Goal: Entertainment & Leisure: Consume media (video, audio)

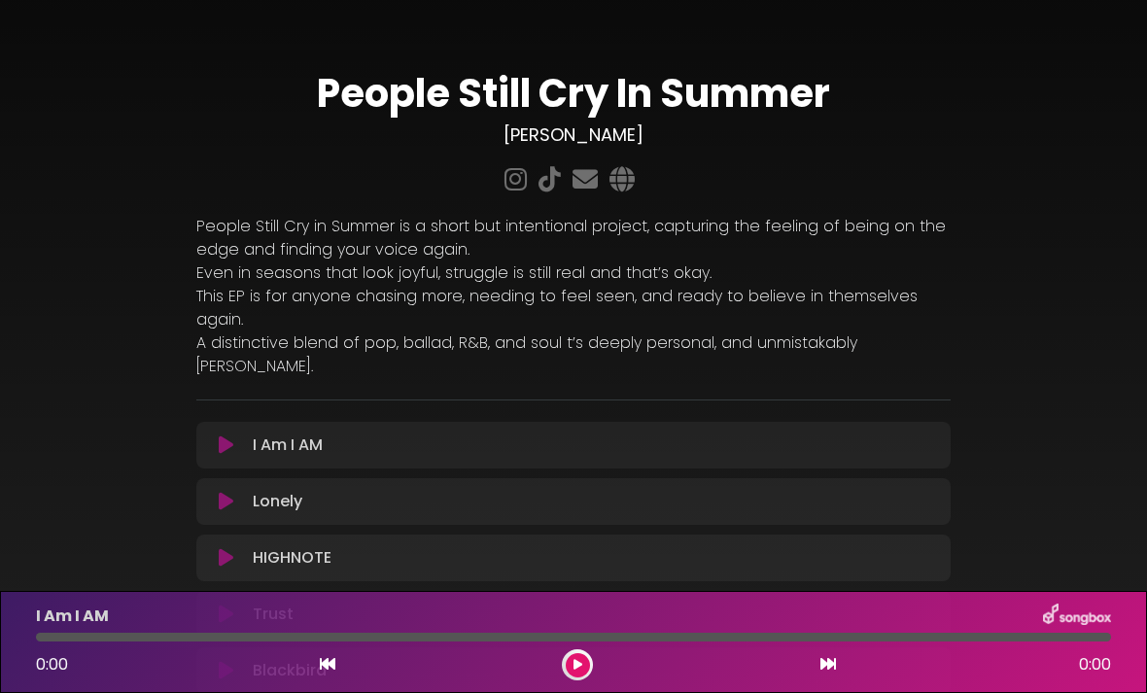
click at [237, 435] on button at bounding box center [226, 444] width 37 height 19
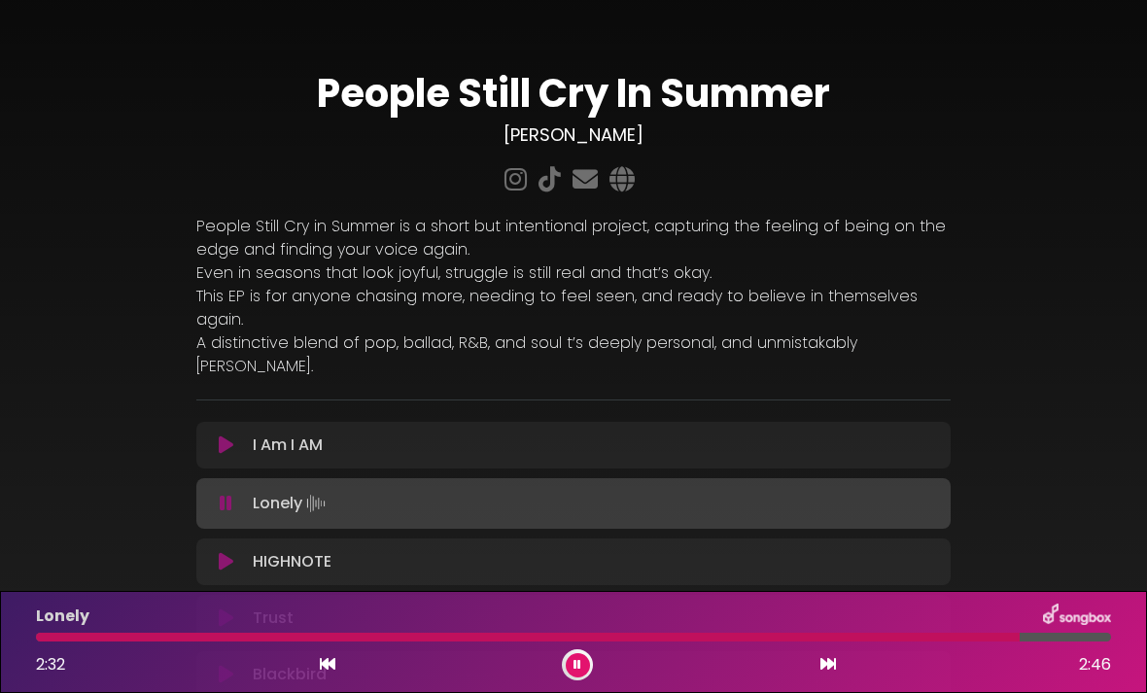
click at [241, 435] on button at bounding box center [226, 444] width 37 height 19
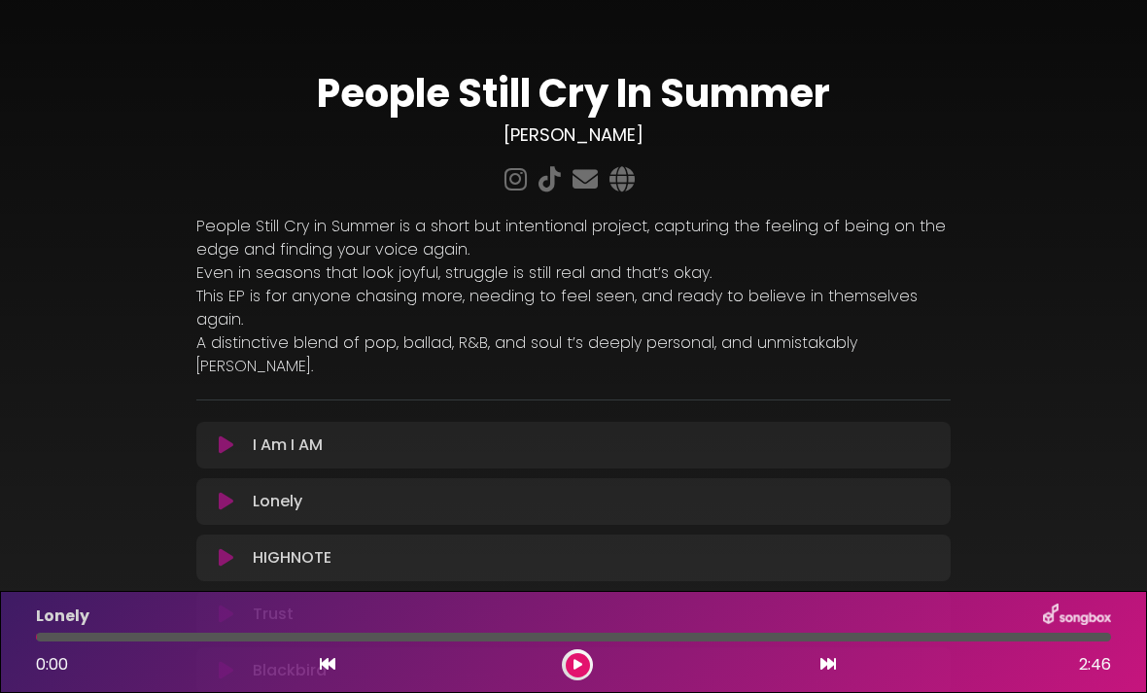
click at [225, 435] on icon at bounding box center [226, 444] width 15 height 19
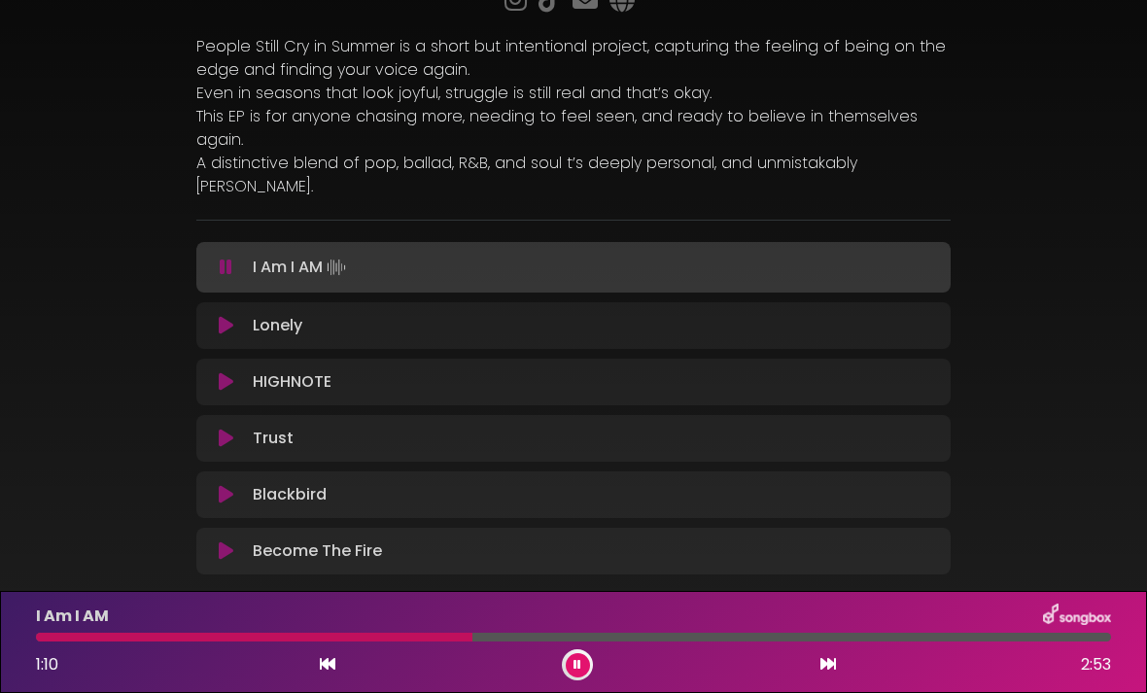
scroll to position [178, 0]
click at [1081, 264] on div "People Still Cry In Summer [PERSON_NAME] ×" at bounding box center [573, 227] width 1147 height 764
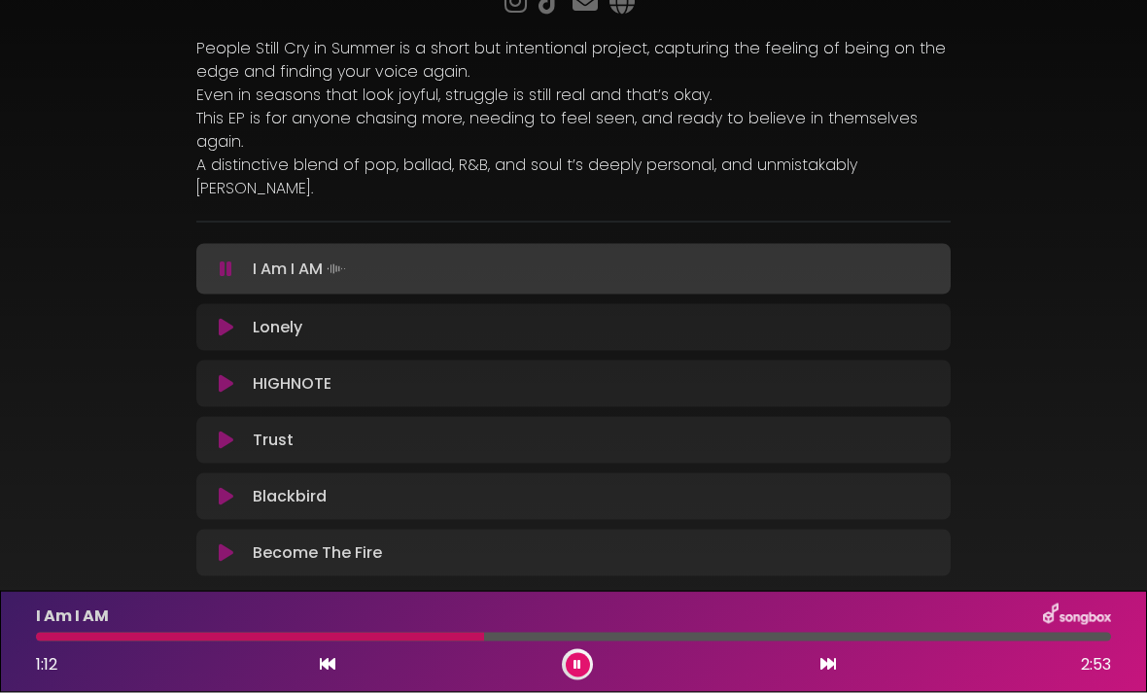
scroll to position [47, 0]
click at [333, 671] on icon at bounding box center [328, 664] width 16 height 16
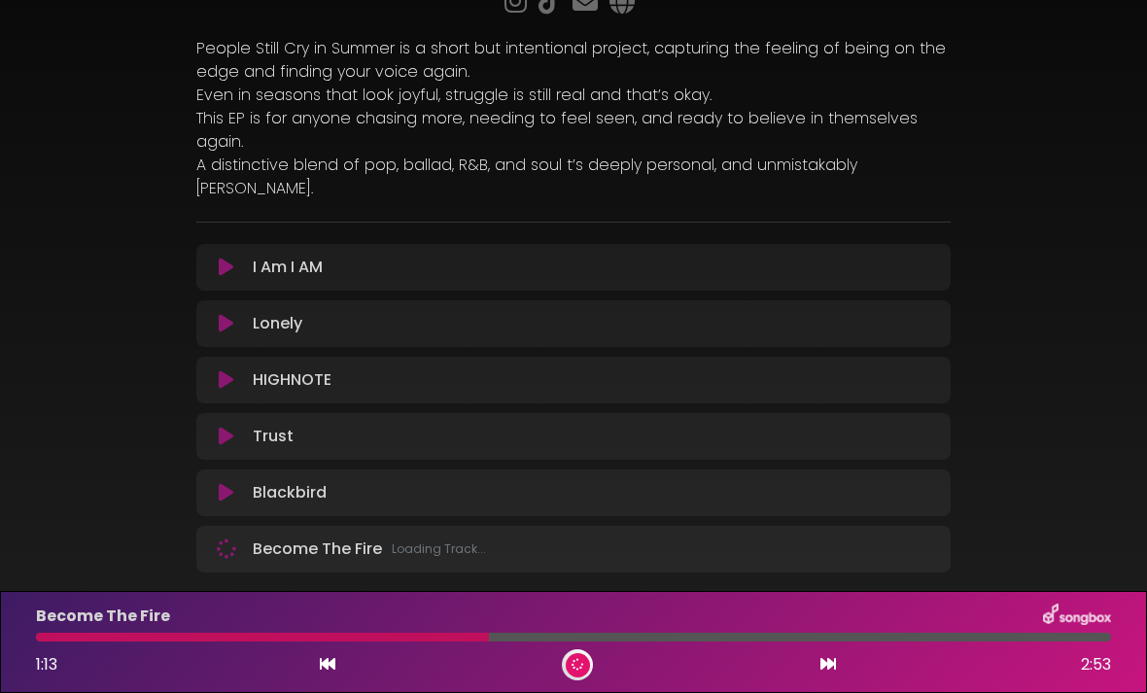
scroll to position [174, 0]
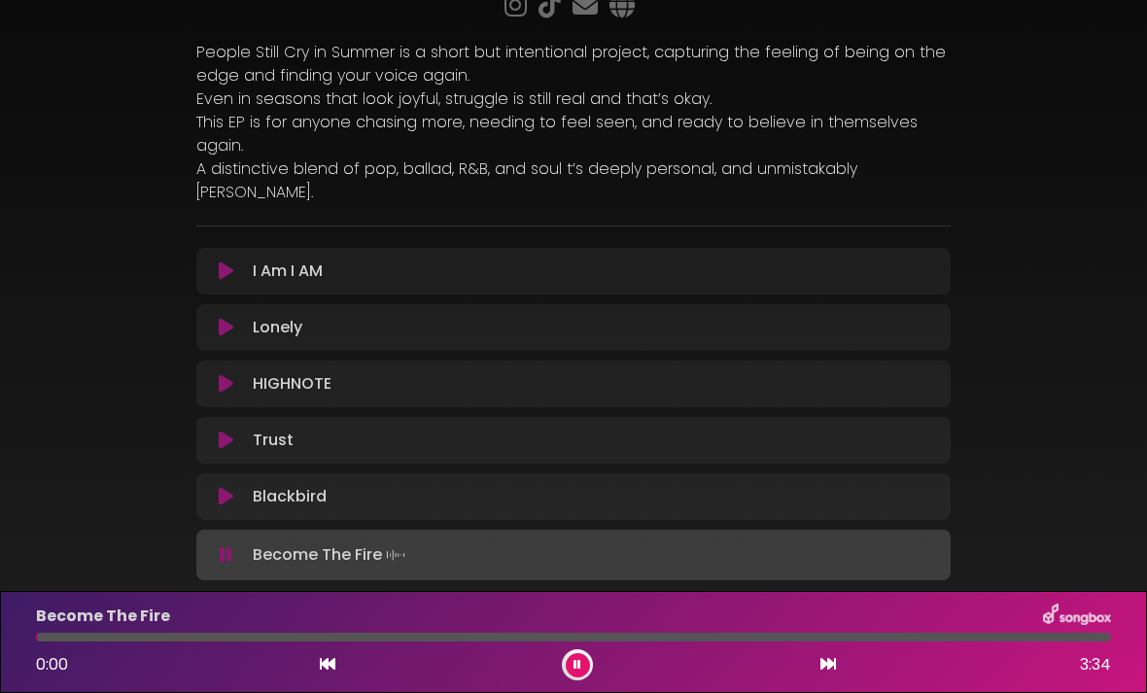
click at [227, 261] on icon at bounding box center [226, 270] width 15 height 19
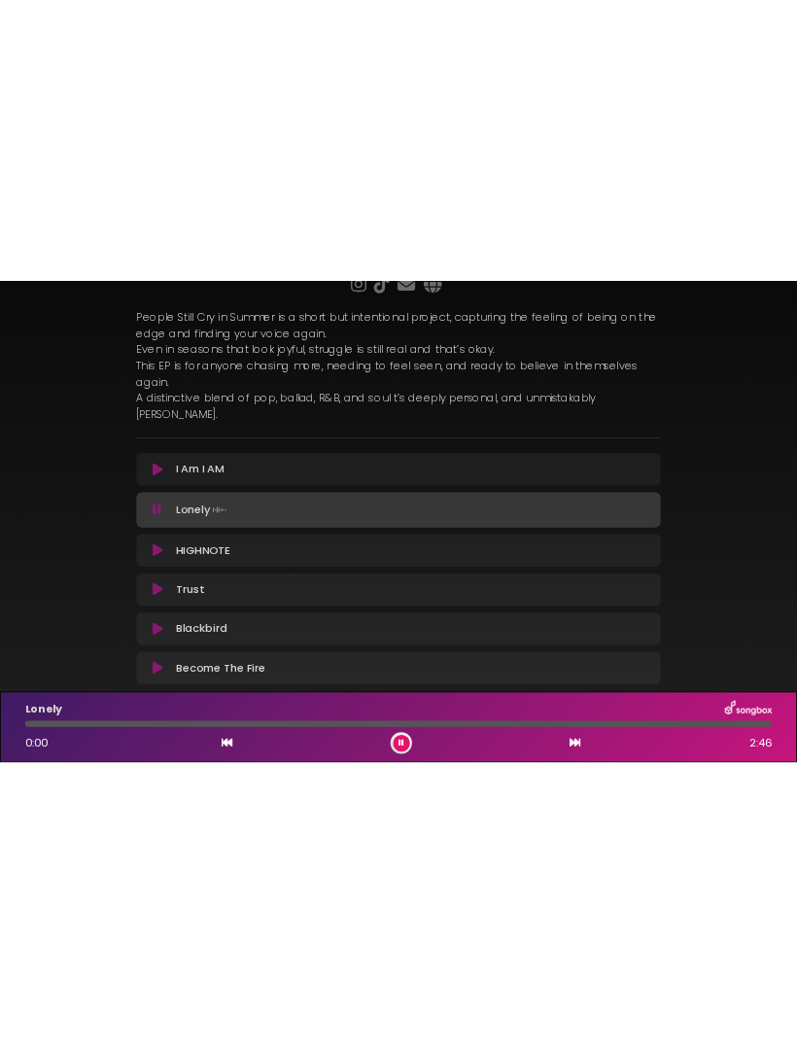
scroll to position [0, 0]
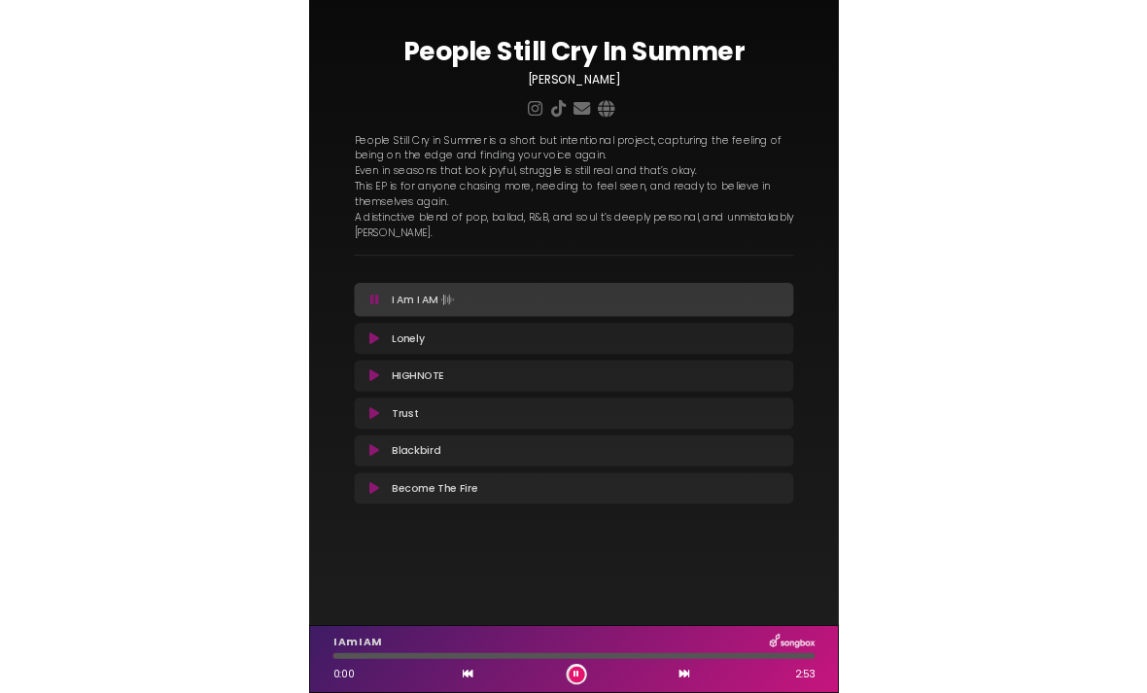
scroll to position [62, 0]
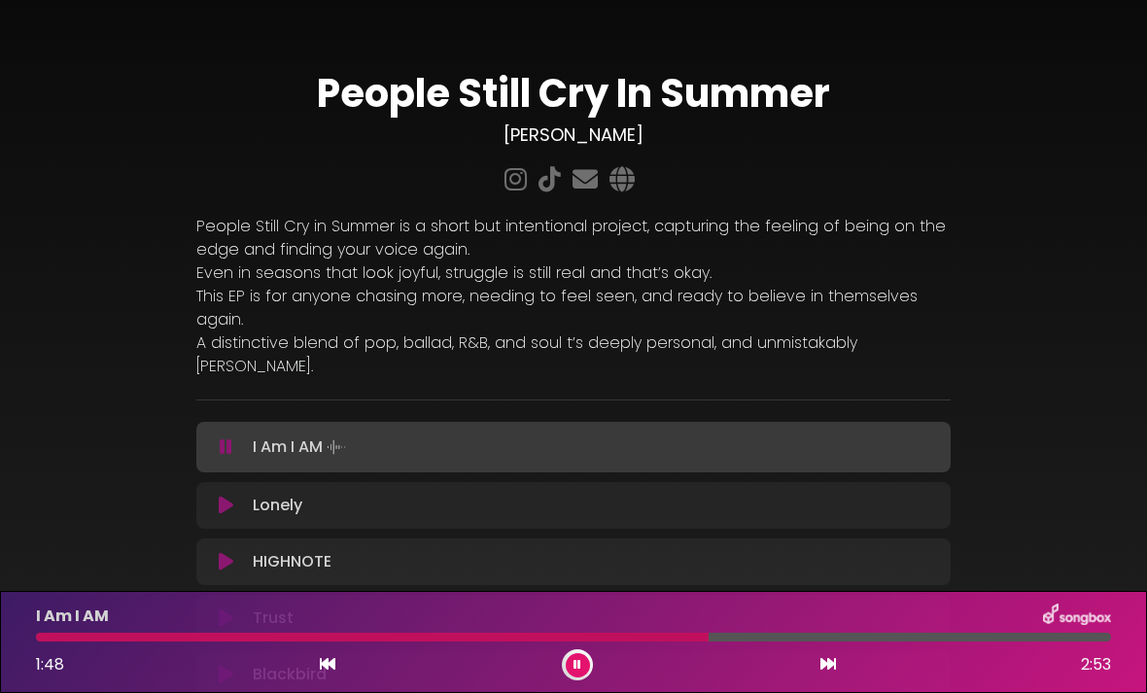
click at [345, 663] on div "1:48 2:53" at bounding box center [573, 664] width 1098 height 31
click at [264, 433] on p "I Am I AM Loading Track..." at bounding box center [301, 446] width 97 height 27
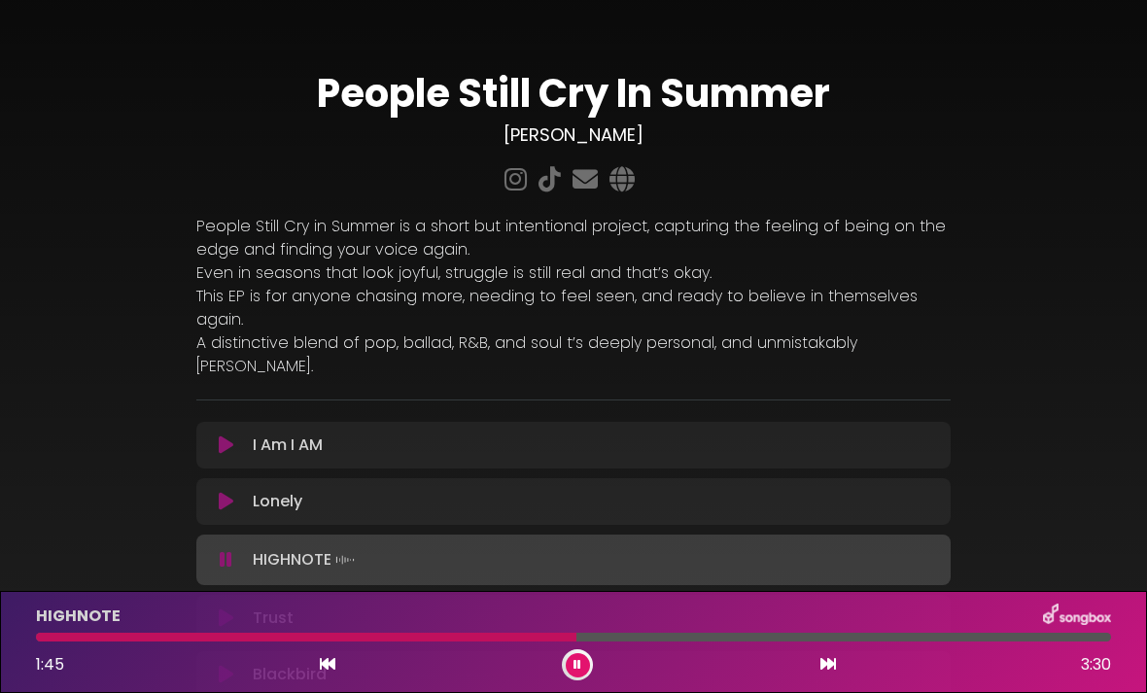
click at [227, 435] on icon at bounding box center [226, 444] width 15 height 19
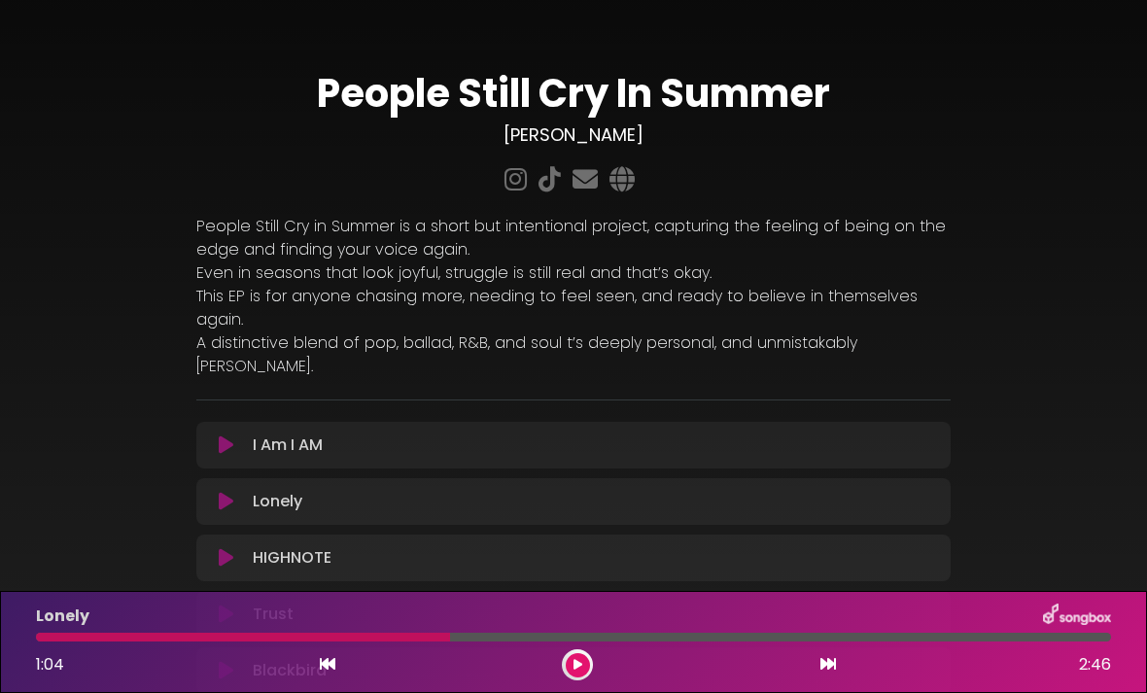
click at [230, 435] on icon at bounding box center [226, 444] width 15 height 19
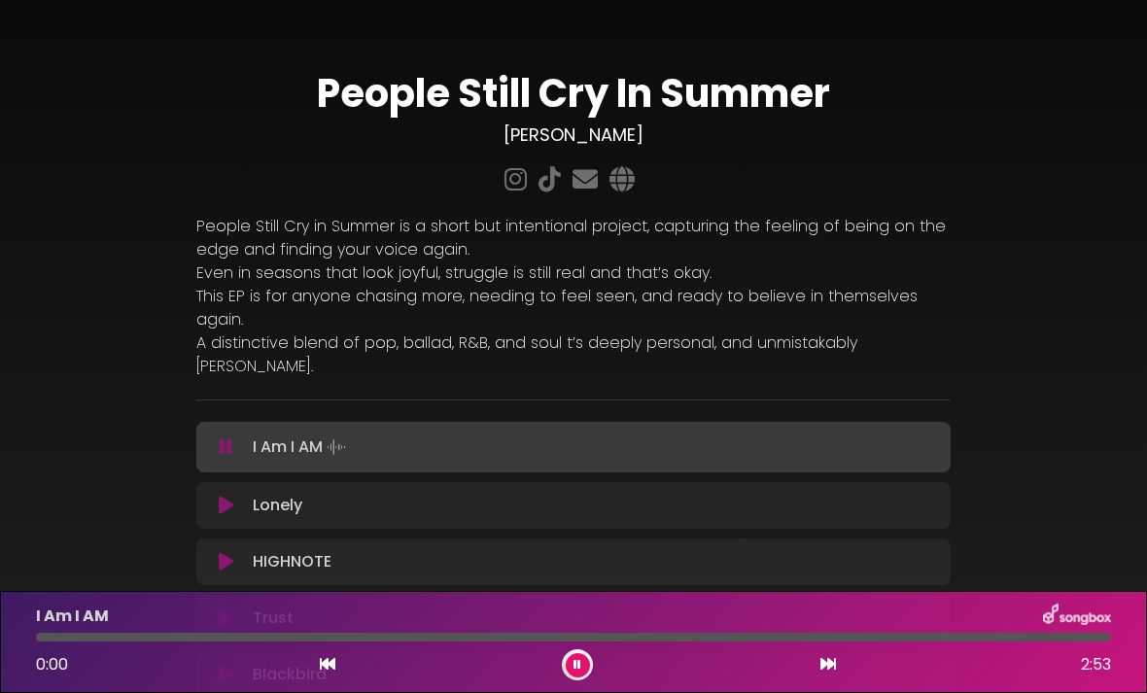
click at [217, 437] on button at bounding box center [226, 446] width 37 height 19
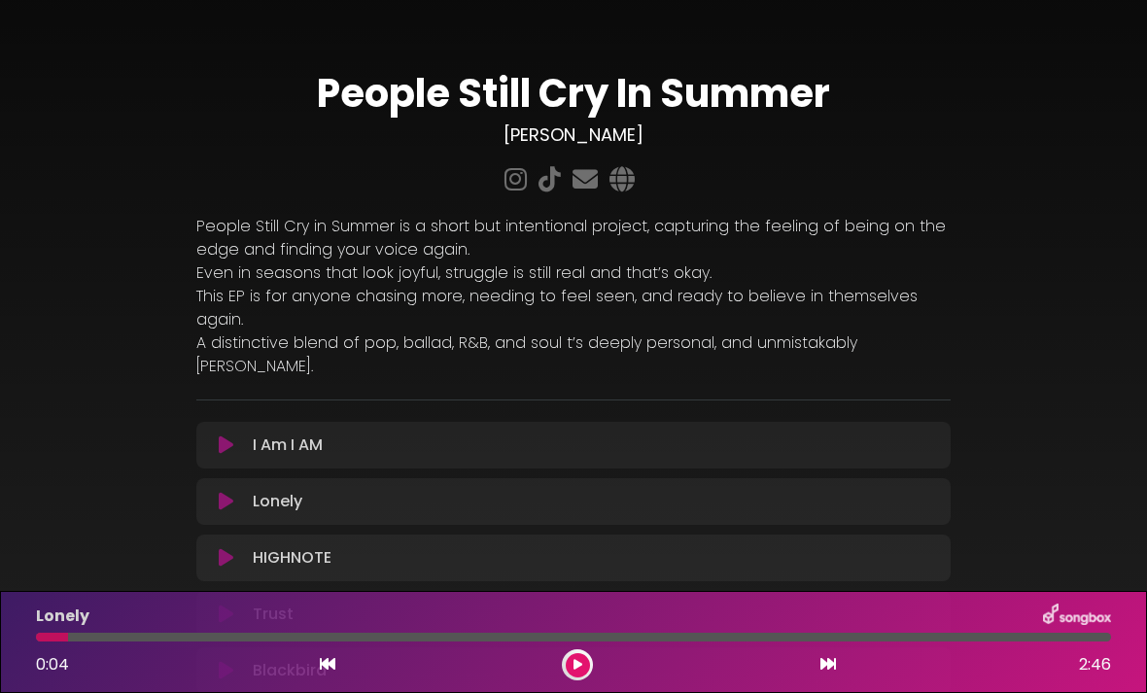
scroll to position [39, 0]
click at [796, 627] on div "Lonely" at bounding box center [573, 616] width 1098 height 25
click at [796, 628] on div "Lonely" at bounding box center [573, 616] width 1098 height 25
click at [796, 634] on div at bounding box center [573, 637] width 1075 height 9
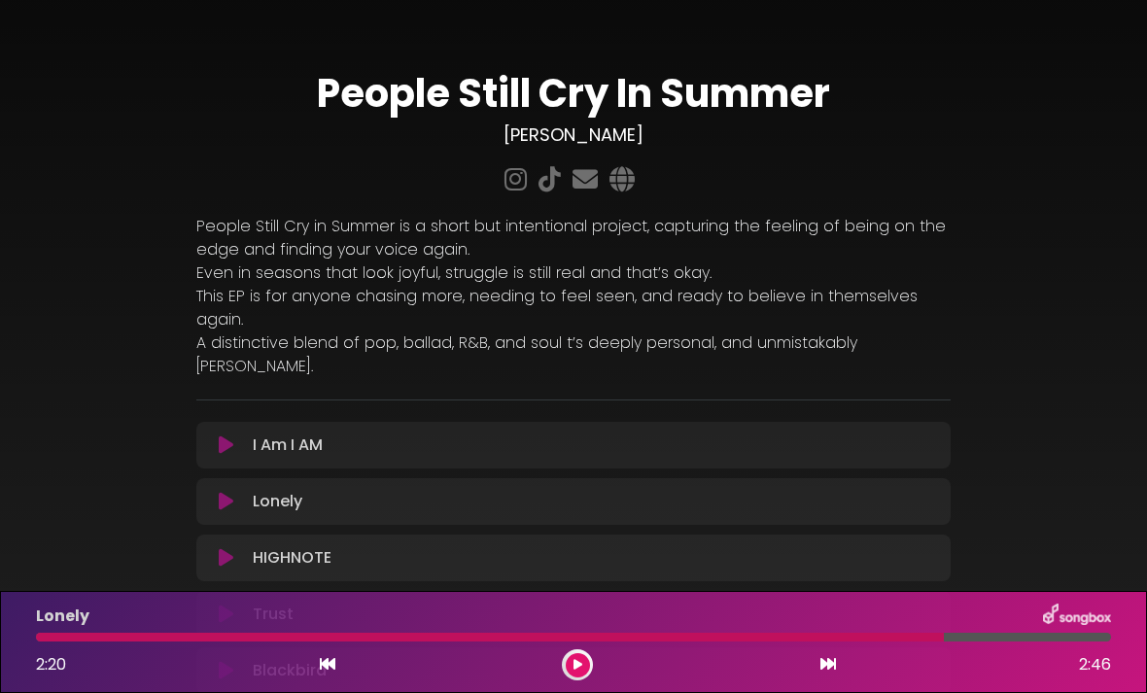
click at [213, 435] on button at bounding box center [226, 444] width 37 height 19
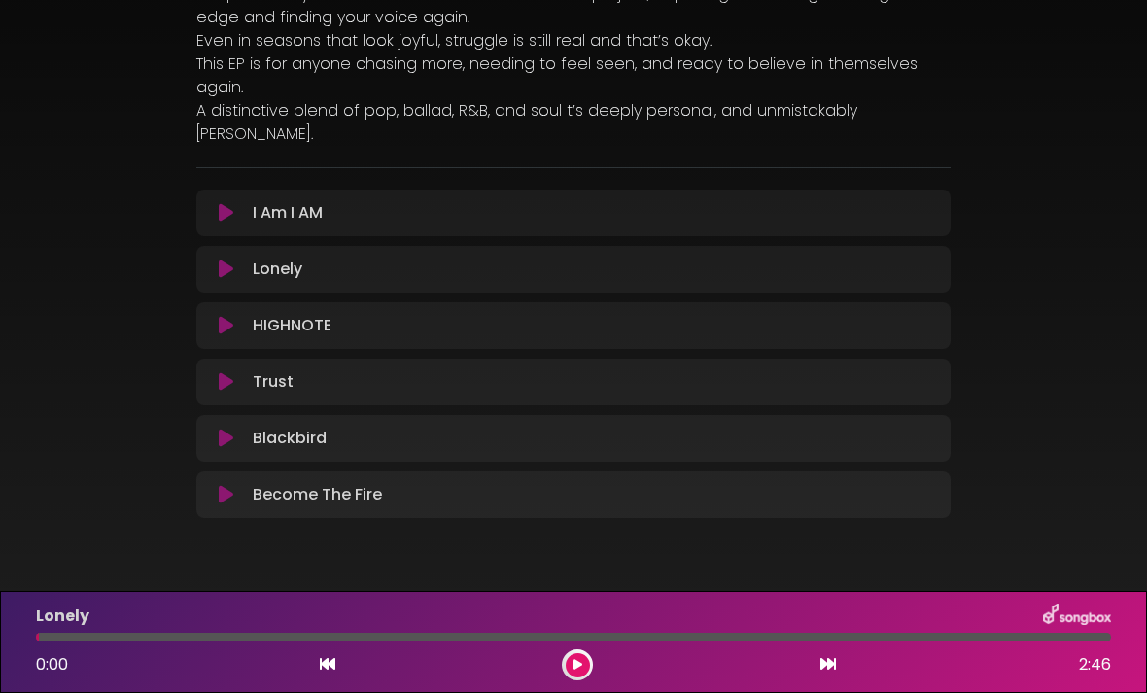
scroll to position [174, 0]
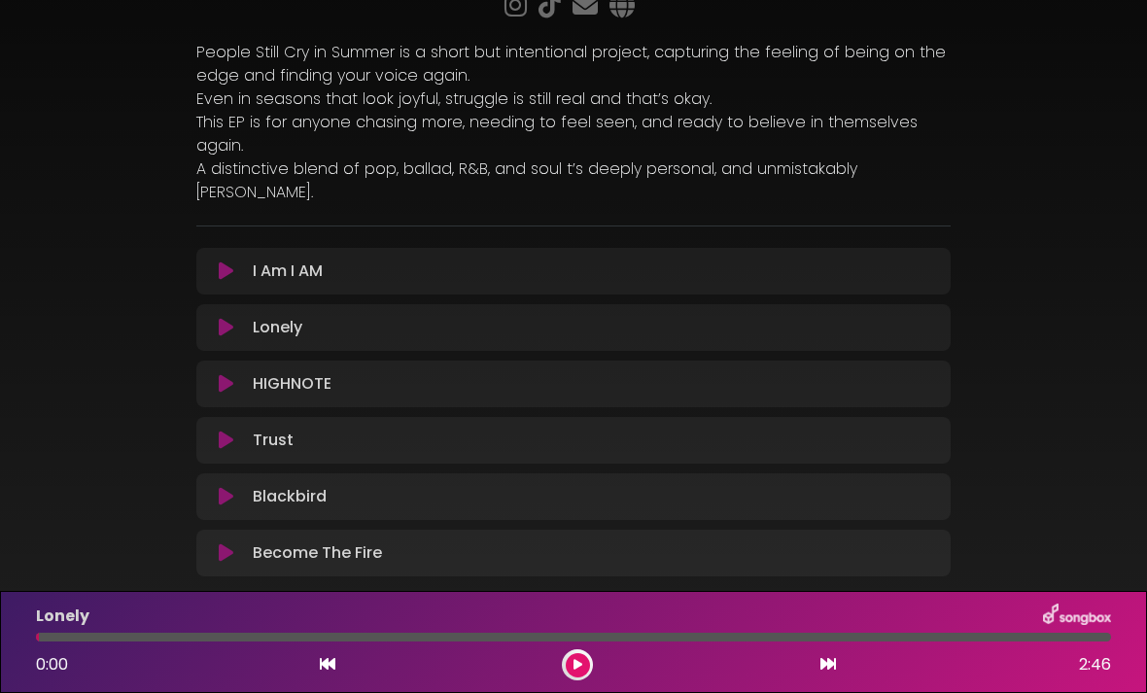
click at [232, 487] on icon at bounding box center [226, 496] width 15 height 19
click at [228, 487] on icon at bounding box center [226, 496] width 15 height 19
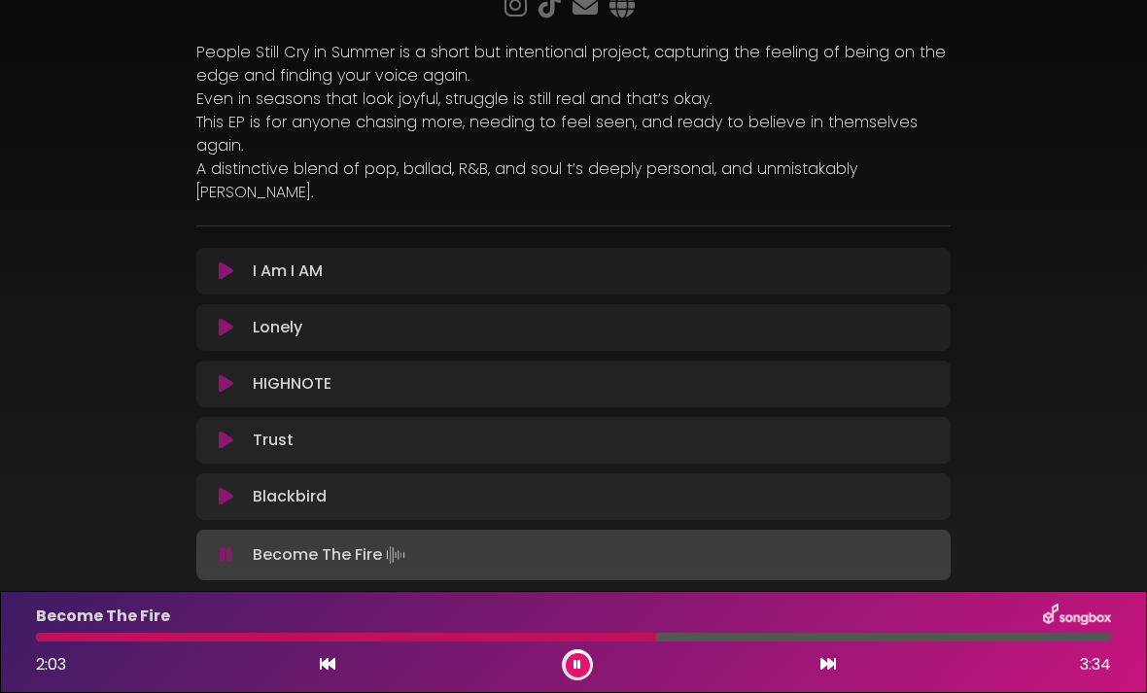
click at [232, 487] on icon at bounding box center [226, 496] width 15 height 19
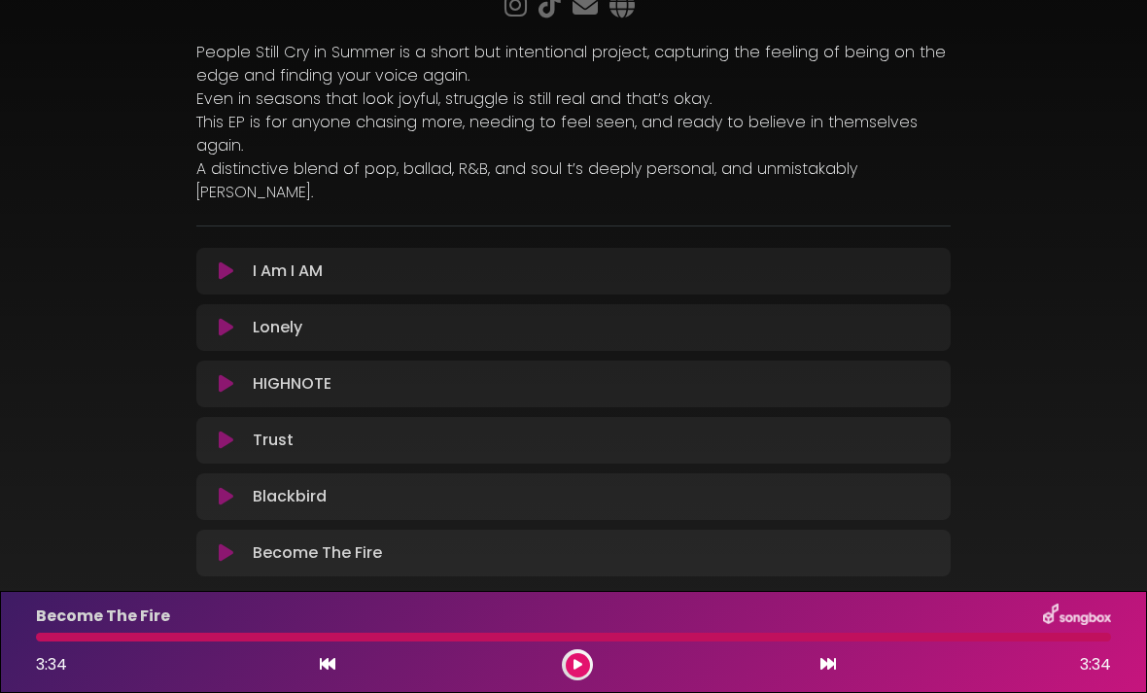
click at [649, 425] on div "I Am I AM Loading Track... Your Feedback" at bounding box center [573, 412] width 754 height 328
click at [220, 487] on icon at bounding box center [226, 496] width 15 height 19
click at [215, 487] on button at bounding box center [226, 496] width 37 height 19
click at [280, 485] on p "Blackbird Loading Track..." at bounding box center [290, 496] width 74 height 23
click at [362, 485] on div "Blackbird Loading Track..." at bounding box center [592, 496] width 694 height 23
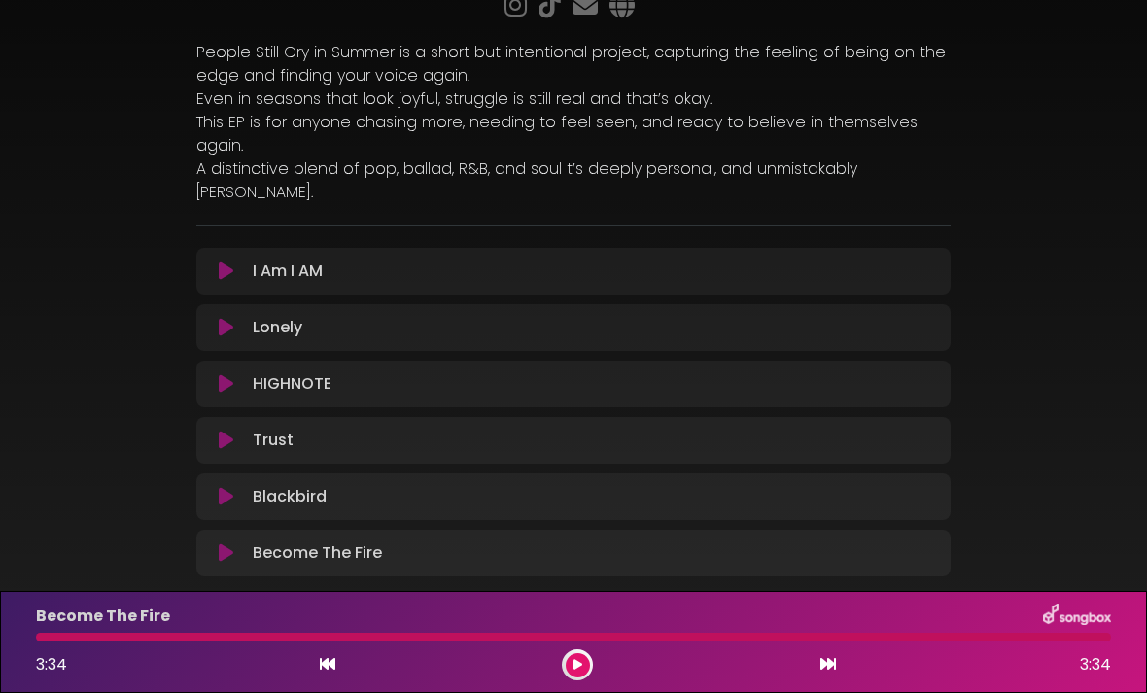
click at [337, 485] on div "Blackbird Loading Track..." at bounding box center [592, 496] width 694 height 23
click at [221, 487] on icon at bounding box center [226, 496] width 15 height 19
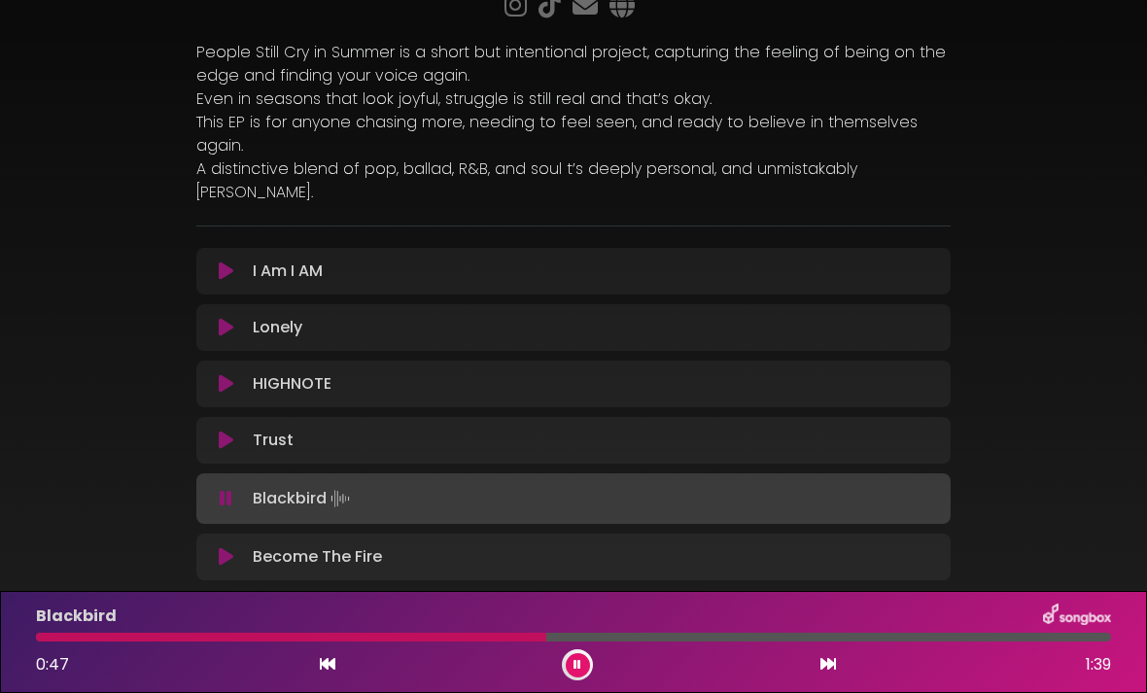
click at [328, 665] on icon at bounding box center [328, 664] width 16 height 16
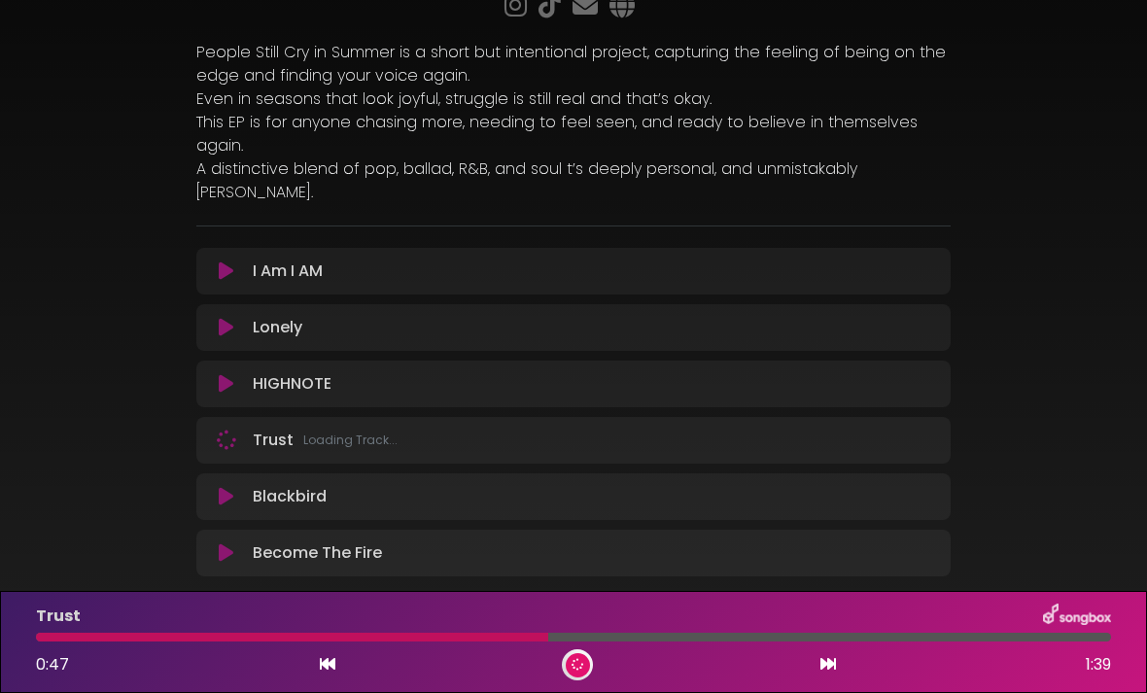
click at [796, 662] on icon at bounding box center [828, 664] width 16 height 16
click at [419, 485] on div "Blackbird Loading Track..." at bounding box center [592, 496] width 694 height 23
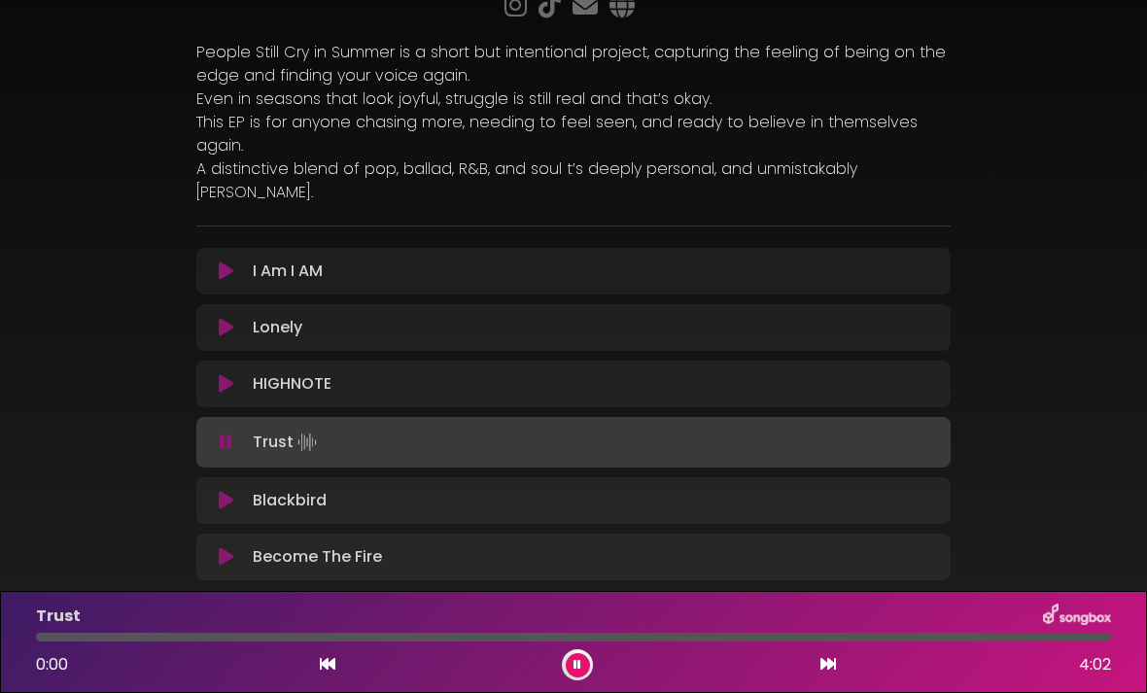
click at [224, 491] on icon at bounding box center [226, 500] width 15 height 19
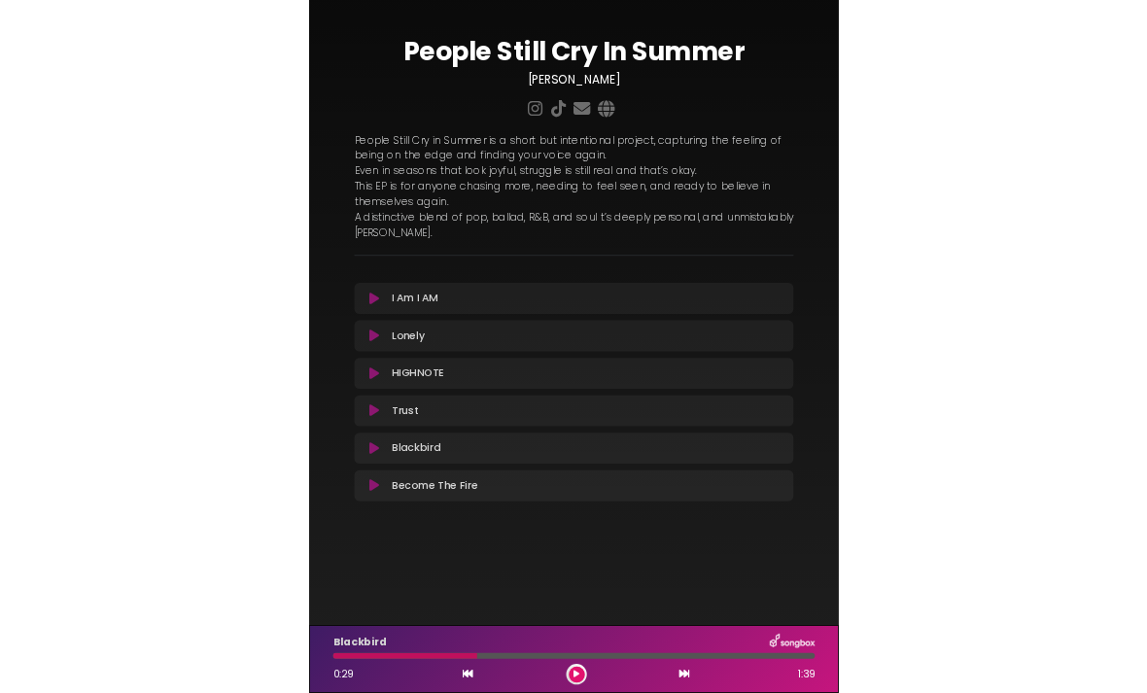
scroll to position [0, 0]
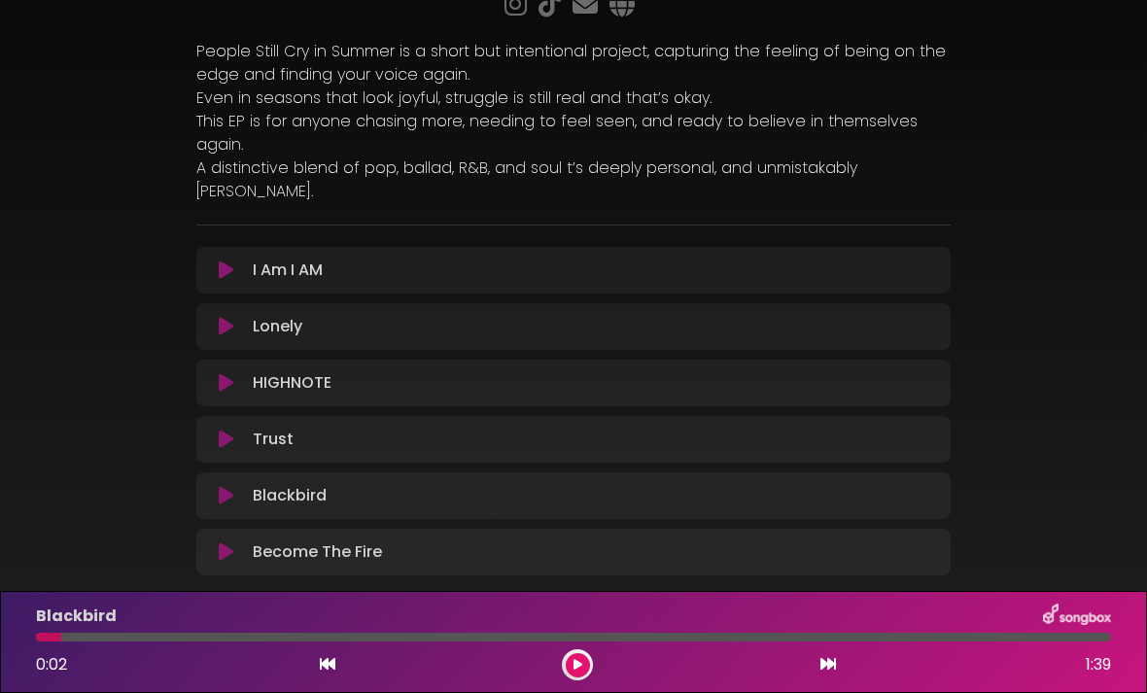
click at [228, 486] on icon at bounding box center [226, 495] width 15 height 19
click at [314, 670] on div "0:02 1:39" at bounding box center [573, 664] width 1098 height 31
click at [220, 487] on icon at bounding box center [226, 496] width 15 height 19
click at [230, 487] on icon at bounding box center [226, 496] width 15 height 19
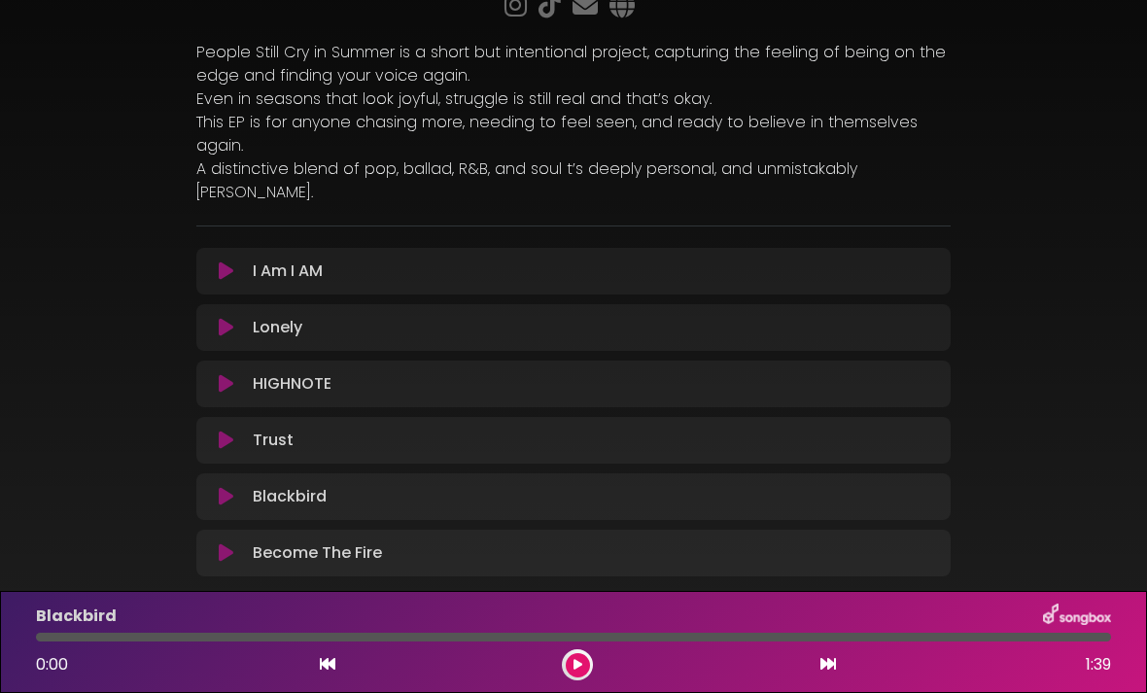
click at [587, 660] on button at bounding box center [578, 665] width 24 height 24
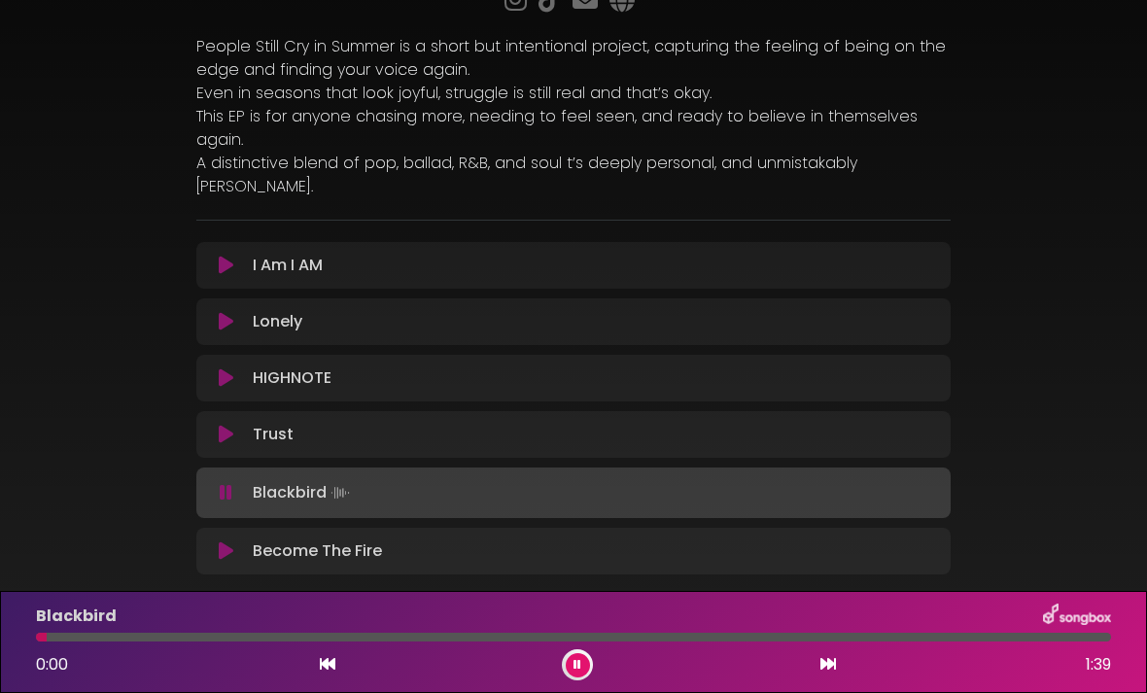
click at [573, 662] on icon at bounding box center [577, 665] width 11 height 14
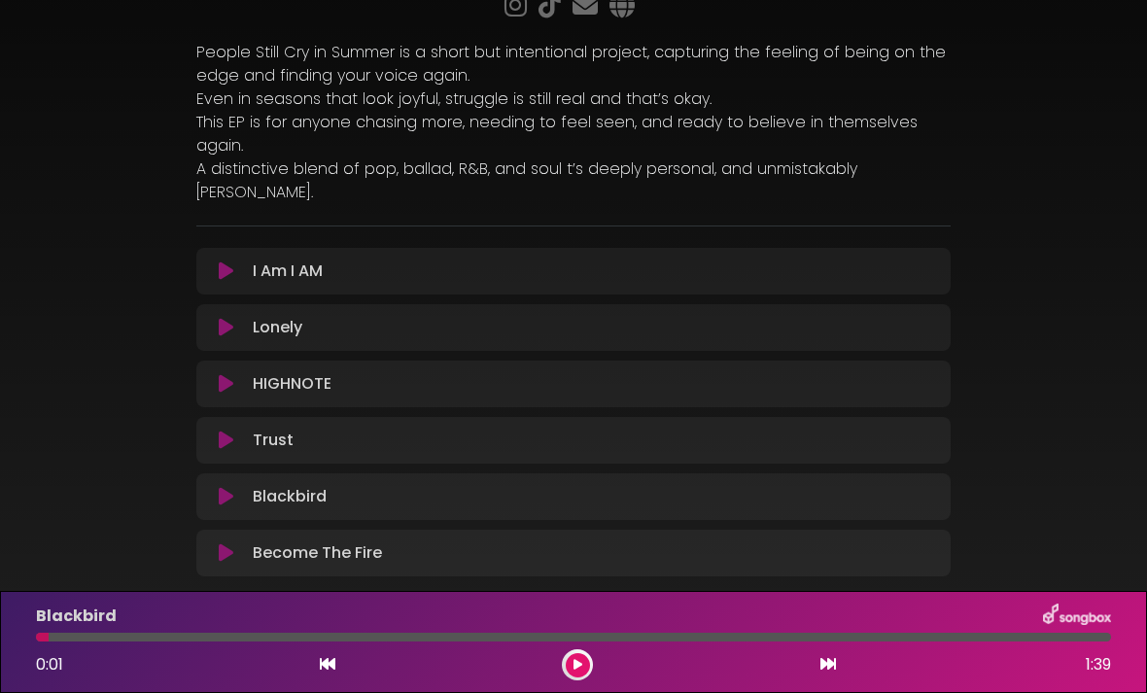
click at [582, 666] on button at bounding box center [578, 665] width 24 height 24
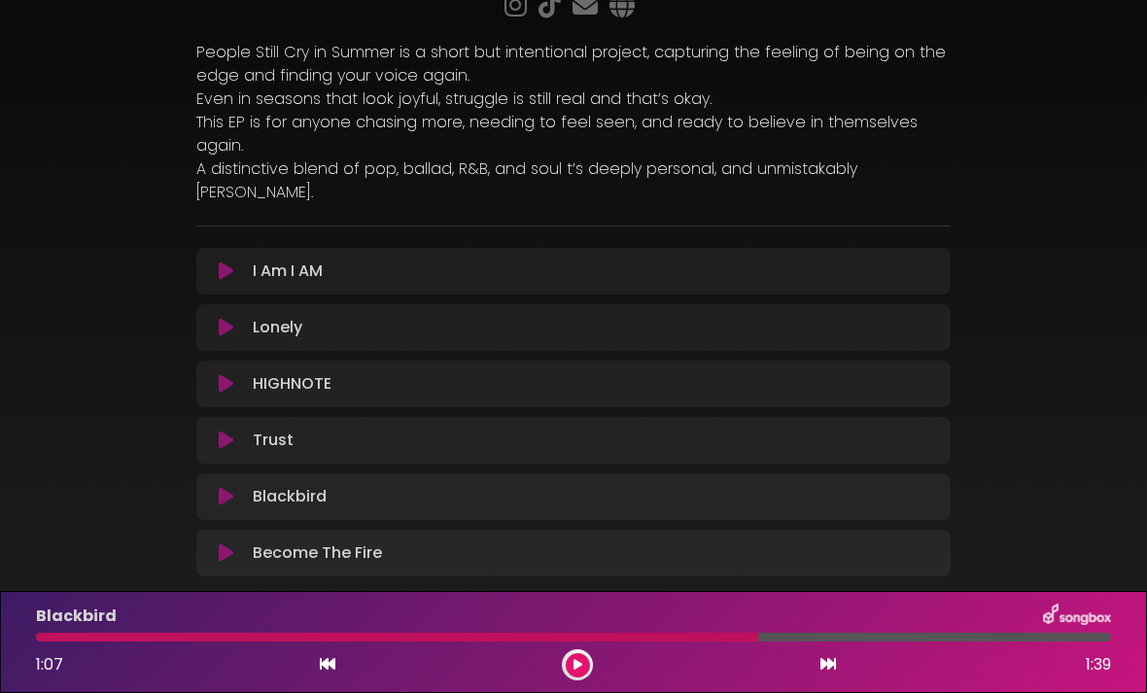
click at [22, 129] on div "People Still Cry In Summer [PERSON_NAME] ×" at bounding box center [573, 229] width 1147 height 760
